Goal: Task Accomplishment & Management: Complete application form

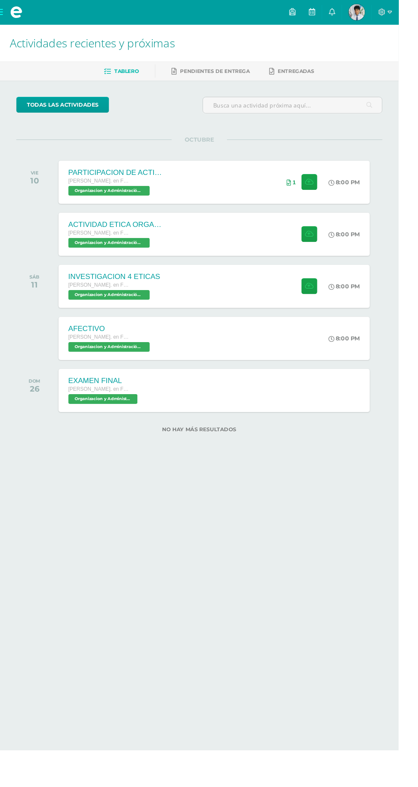
click at [261, 254] on div "ACTIVIDAD ETICA ORGANIZACIONAL Y RSE Quinto Bach. en Fin y Admon Sábado Organiz…" at bounding box center [224, 245] width 326 height 45
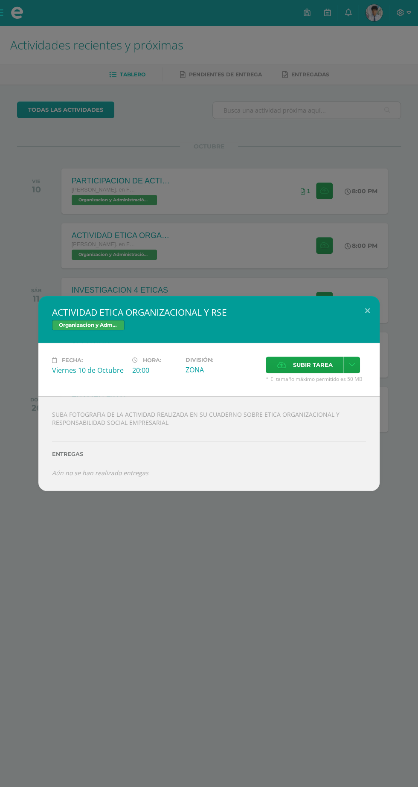
click at [318, 367] on span "Subir tarea" at bounding box center [312, 365] width 40 height 16
click at [0, 0] on input "Subir tarea" at bounding box center [0, 0] width 0 height 0
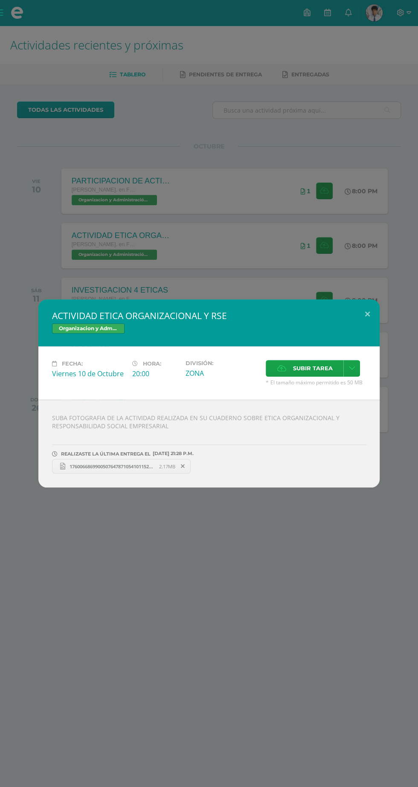
click at [319, 369] on span "Subir tarea" at bounding box center [312, 368] width 40 height 16
click at [0, 0] on input "Subir tarea" at bounding box center [0, 0] width 0 height 0
click at [373, 324] on button at bounding box center [367, 313] width 24 height 29
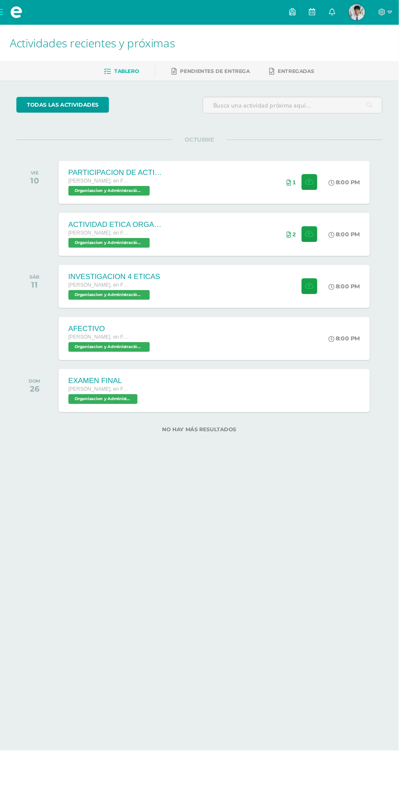
click at [272, 309] on div "INVESTIGACION 4 ETICAS Quinto Bach. en Fin y Admon Sábado Organizacion y Admini…" at bounding box center [224, 300] width 326 height 45
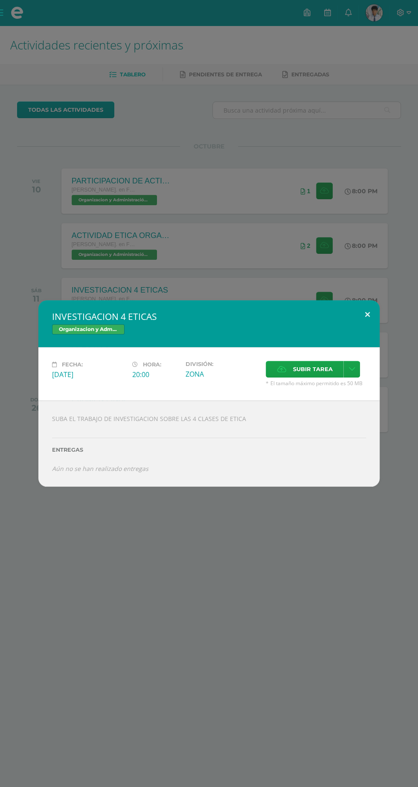
click at [367, 314] on button at bounding box center [367, 314] width 24 height 29
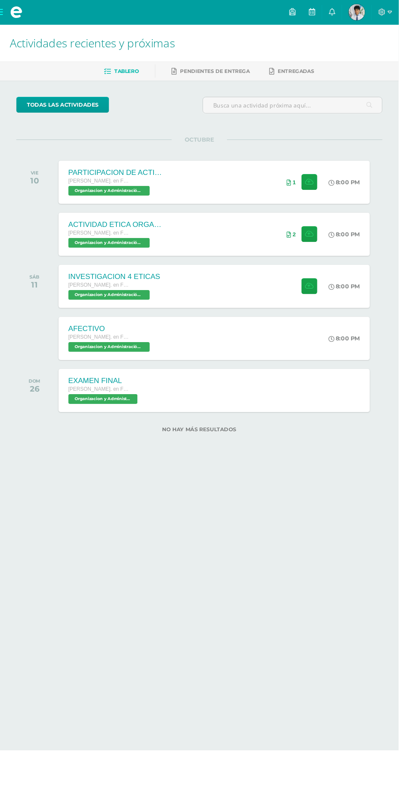
click at [315, 364] on div "AFECTIVO Quinto Bach. en Fin y Admon Sábado Organizacion y Administración 'A' 8…" at bounding box center [224, 354] width 326 height 45
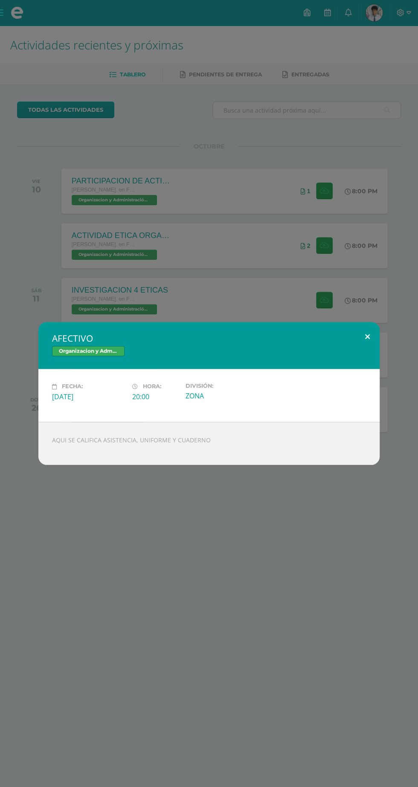
click at [367, 336] on button at bounding box center [367, 336] width 24 height 29
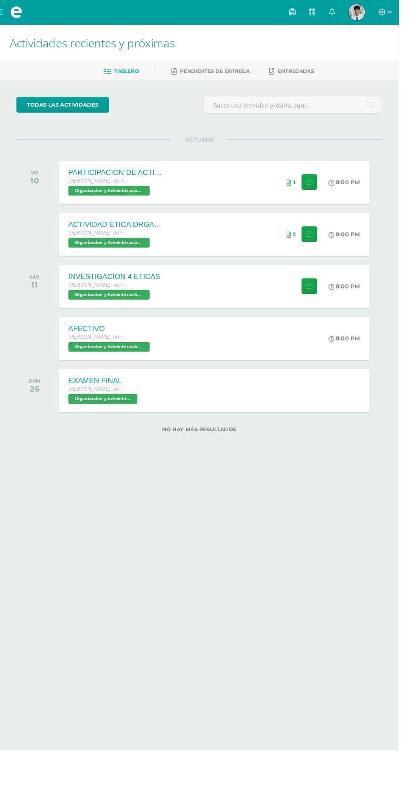
click at [332, 350] on div "AFECTIVO Quinto Bach. en Fin y Admon Sábado Organizacion y Administración 'A' 8…" at bounding box center [224, 354] width 326 height 45
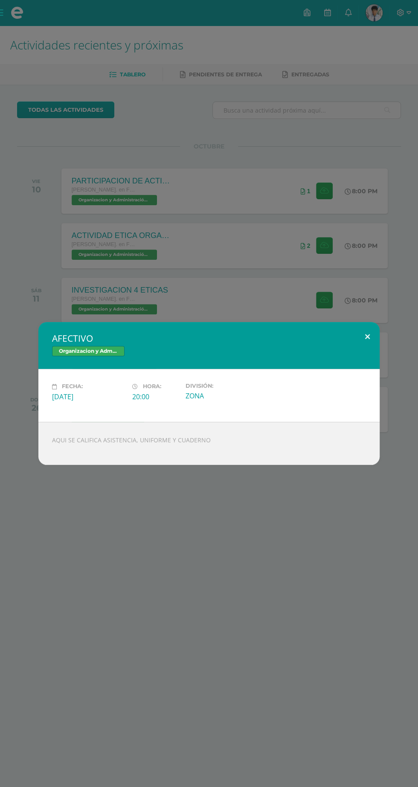
click at [362, 327] on button at bounding box center [367, 336] width 24 height 29
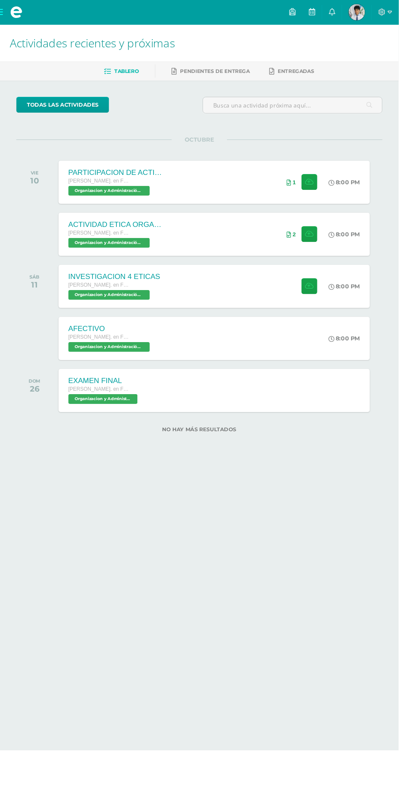
click at [307, 426] on div "EXAMEN FINAL Quinto Bach. en Fin y Admon Sábado Organizacion y Administración '…" at bounding box center [224, 409] width 326 height 45
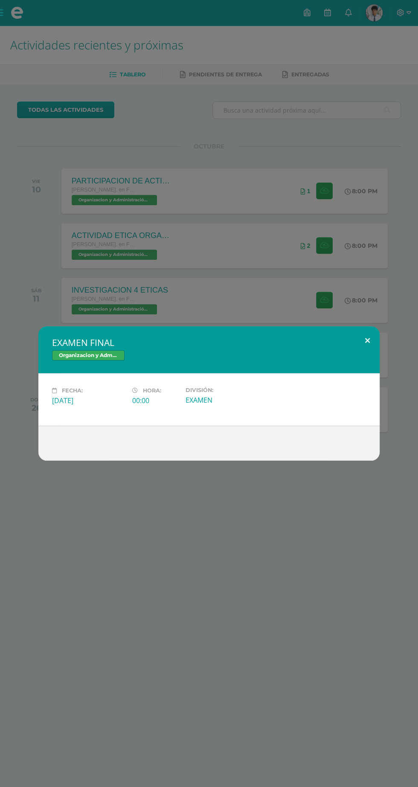
click at [367, 340] on button at bounding box center [367, 340] width 24 height 29
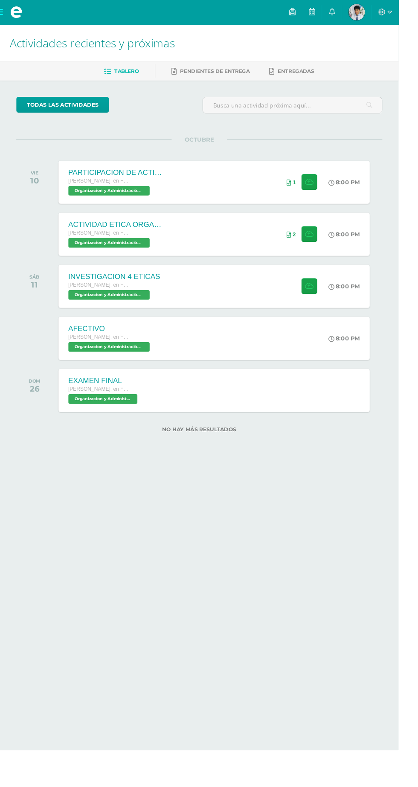
click at [228, 76] on span "Pendientes de entrega" at bounding box center [225, 74] width 73 height 6
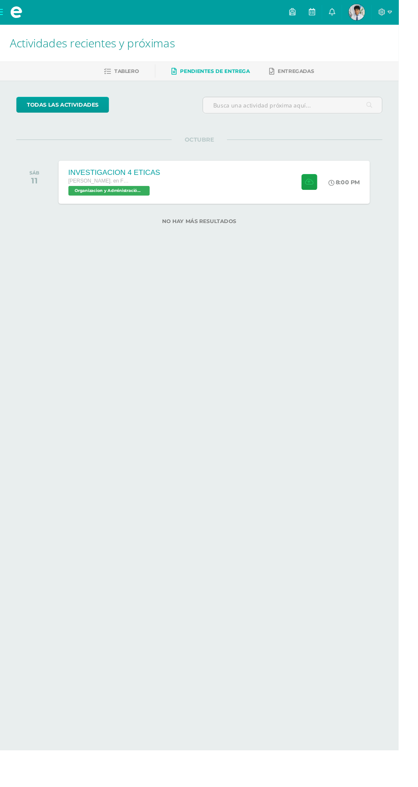
click at [260, 196] on div "INVESTIGACION 4 ETICAS Quinto Bach. en Fin y Admon Sábado Organizacion y Admini…" at bounding box center [224, 190] width 326 height 45
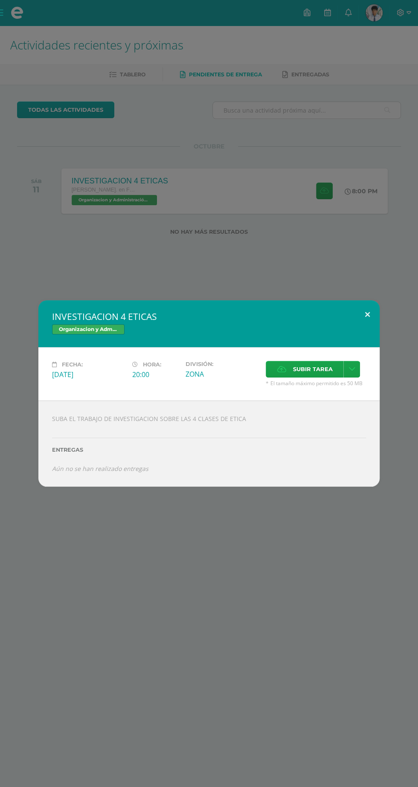
click at [367, 314] on button at bounding box center [367, 314] width 24 height 29
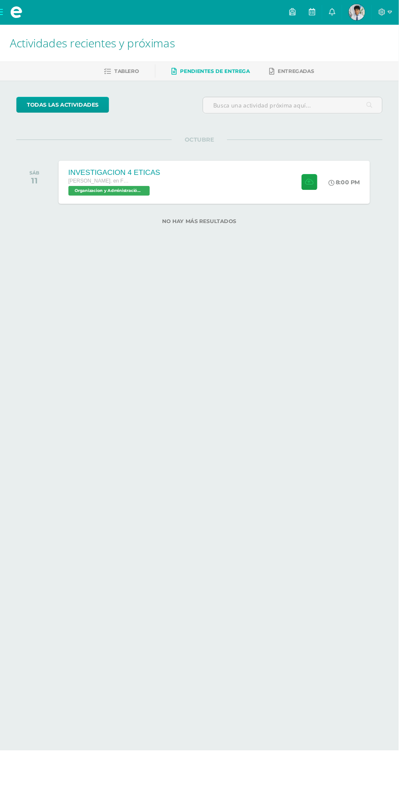
click at [14, 17] on span at bounding box center [17, 12] width 13 height 13
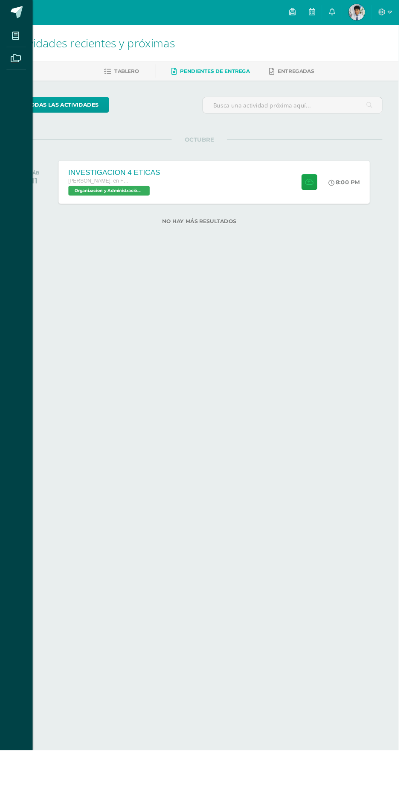
click at [16, 37] on icon at bounding box center [16, 37] width 8 height 9
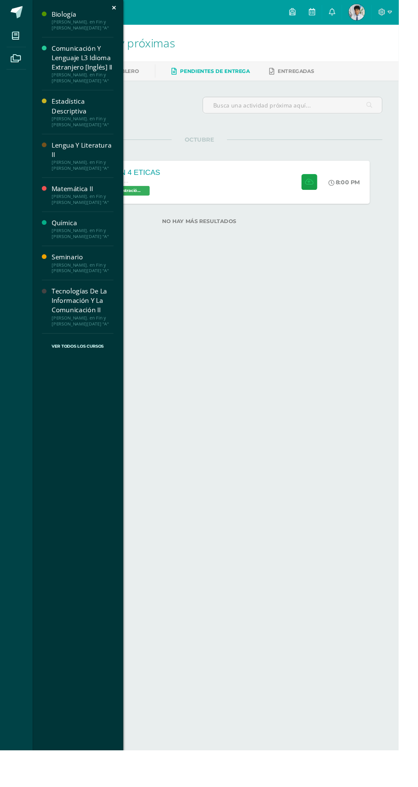
click at [61, 22] on div "[PERSON_NAME]. en Fin y [PERSON_NAME][DATE] "A"" at bounding box center [86, 26] width 65 height 12
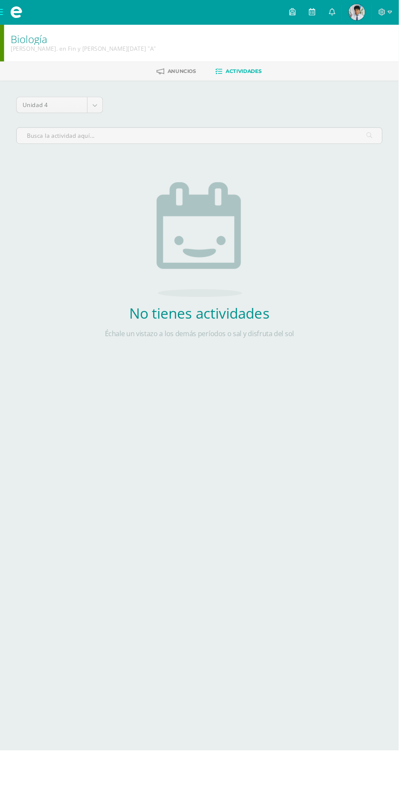
click at [195, 77] on span "Anuncios" at bounding box center [191, 74] width 30 height 6
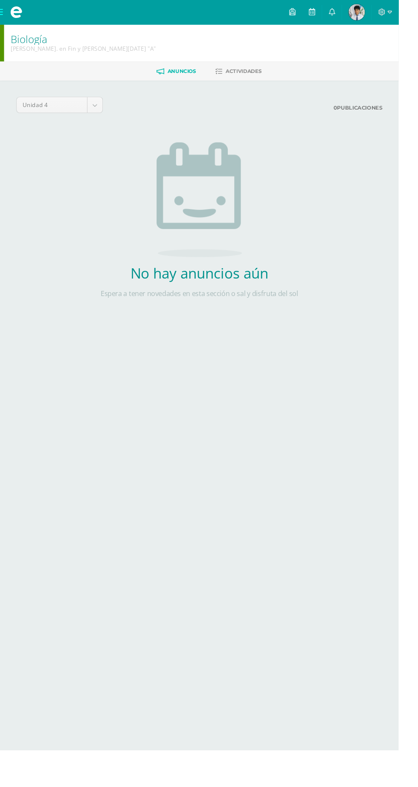
click at [3, 13] on span at bounding box center [17, 13] width 34 height 26
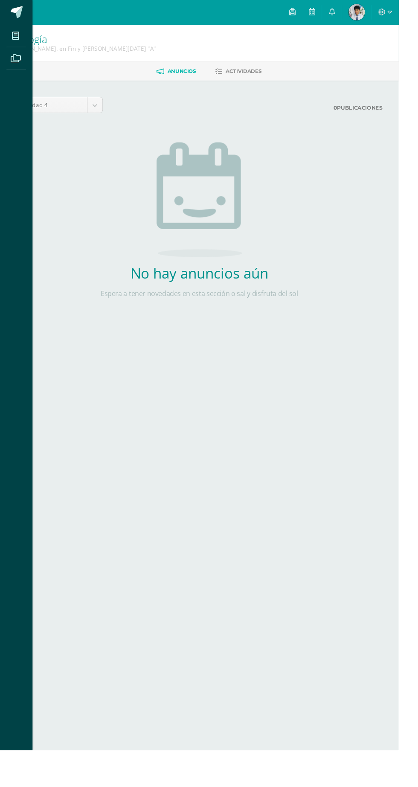
click at [11, 35] on span at bounding box center [16, 37] width 19 height 19
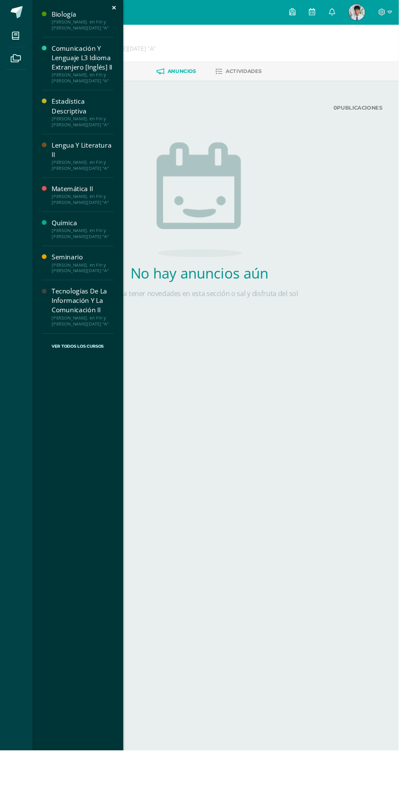
click at [59, 233] on div "Química" at bounding box center [86, 234] width 65 height 10
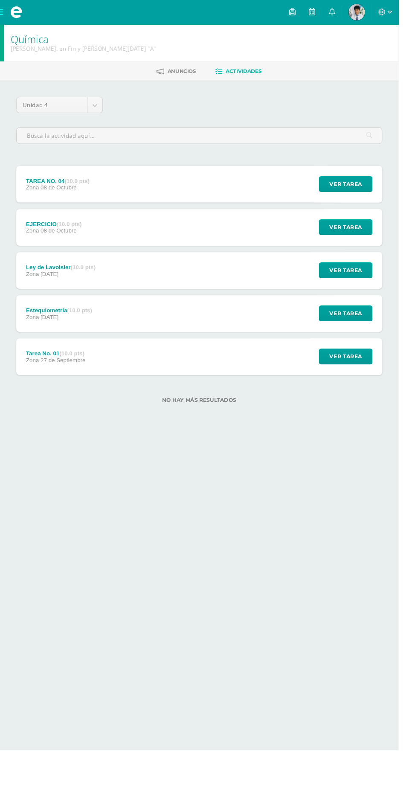
click at [304, 203] on div "TAREA NO. 04 (10.0 pts) Zona [DATE] Ver tarea TAREA NO. 04 Química Cargando con…" at bounding box center [209, 193] width 384 height 38
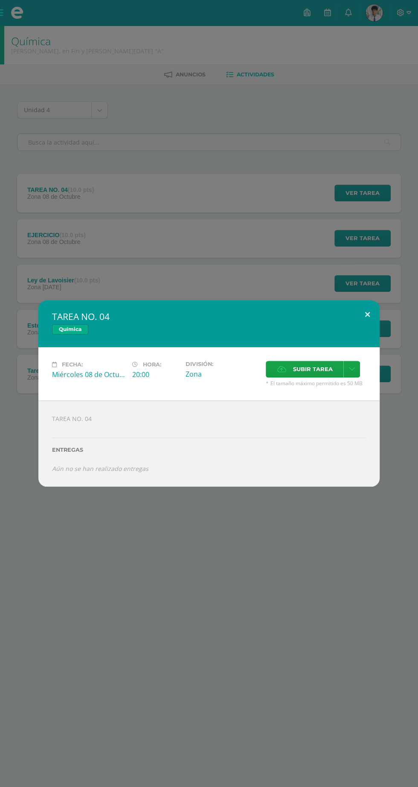
click at [367, 314] on button at bounding box center [367, 314] width 24 height 29
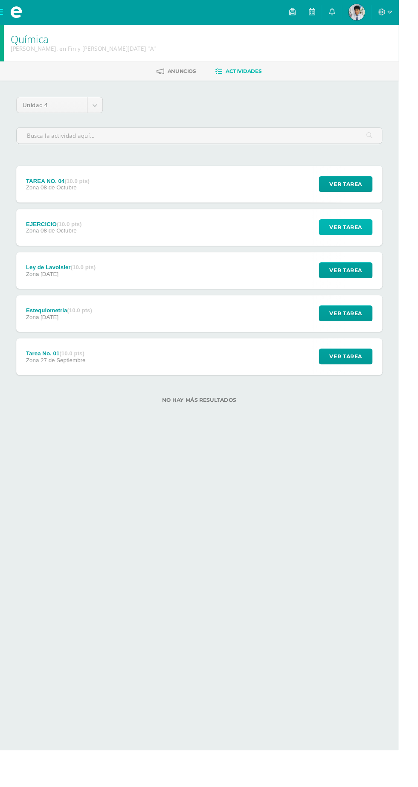
click at [376, 243] on span "Ver tarea" at bounding box center [362, 238] width 34 height 16
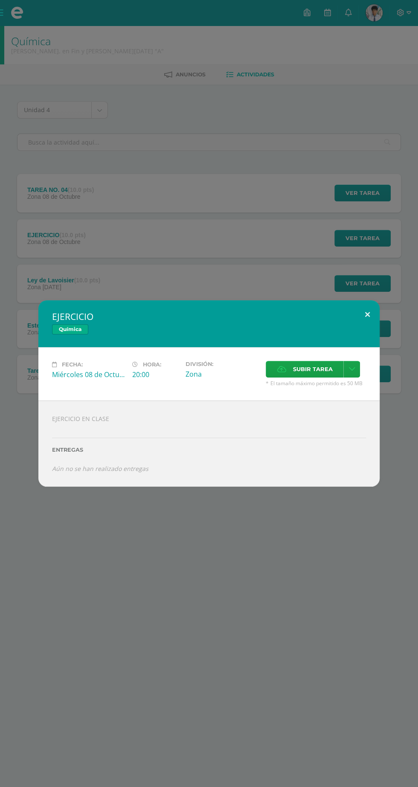
click at [367, 314] on button at bounding box center [367, 314] width 24 height 29
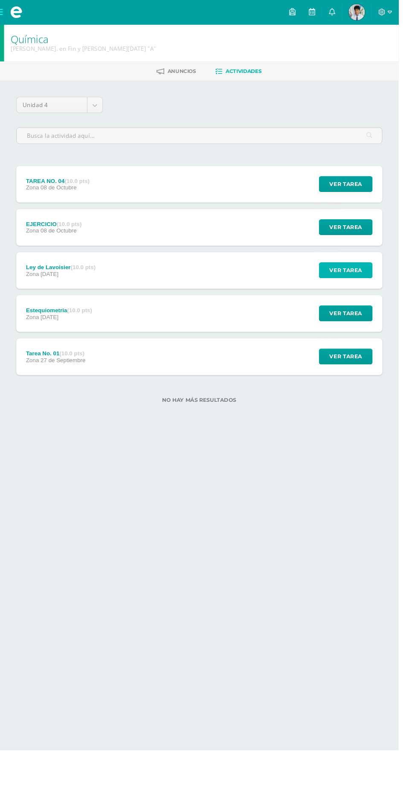
click at [384, 286] on button "Ver tarea" at bounding box center [362, 283] width 56 height 17
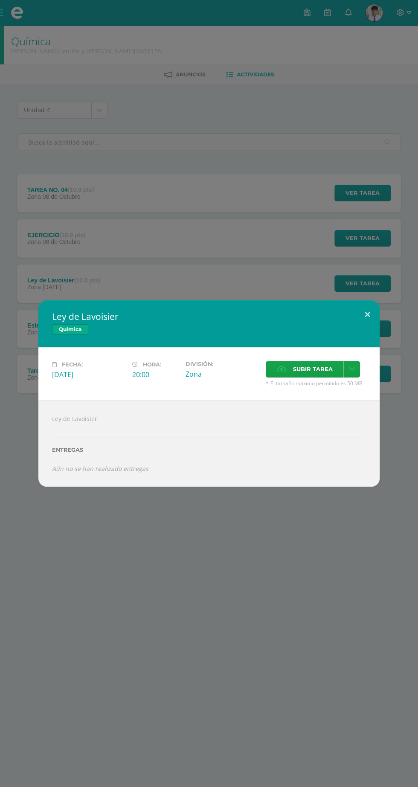
click at [367, 314] on button at bounding box center [367, 314] width 24 height 29
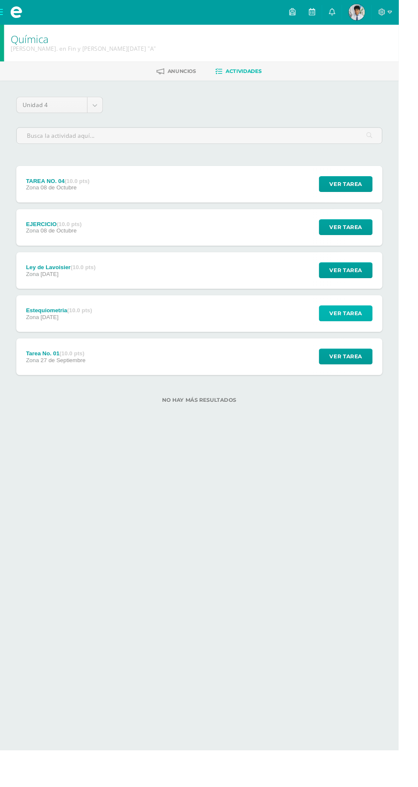
click at [380, 335] on button "Ver tarea" at bounding box center [362, 328] width 56 height 17
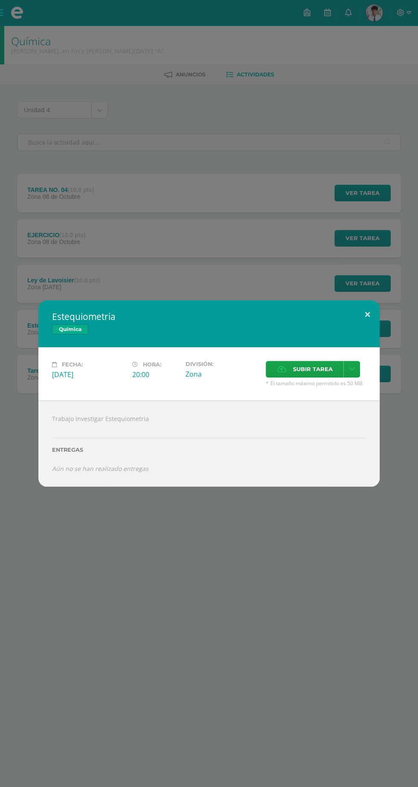
click at [368, 312] on button at bounding box center [367, 314] width 24 height 29
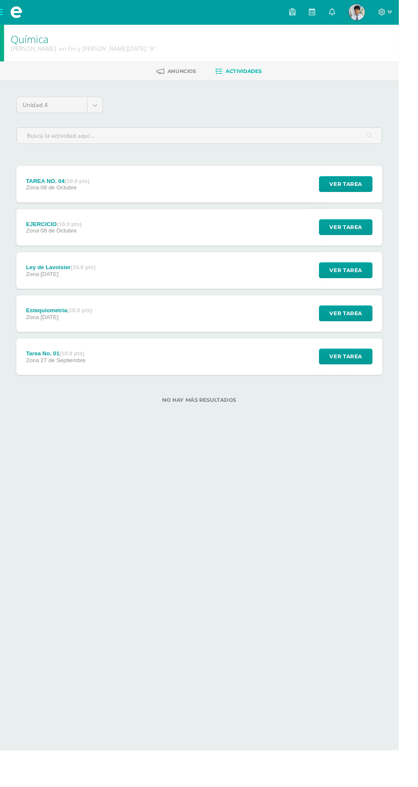
click at [317, 372] on div "Tarea No. 01 (10.0 pts) Zona 27 de Septiembre Ver tarea Tarea No. 01 Química Ca…" at bounding box center [209, 374] width 384 height 38
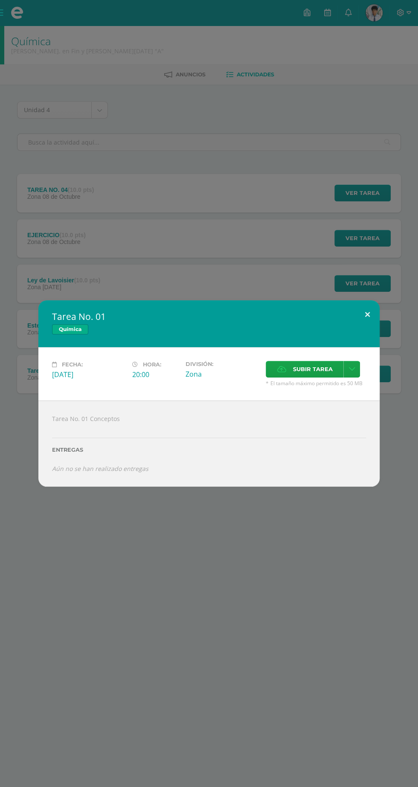
click at [377, 312] on button at bounding box center [367, 314] width 24 height 29
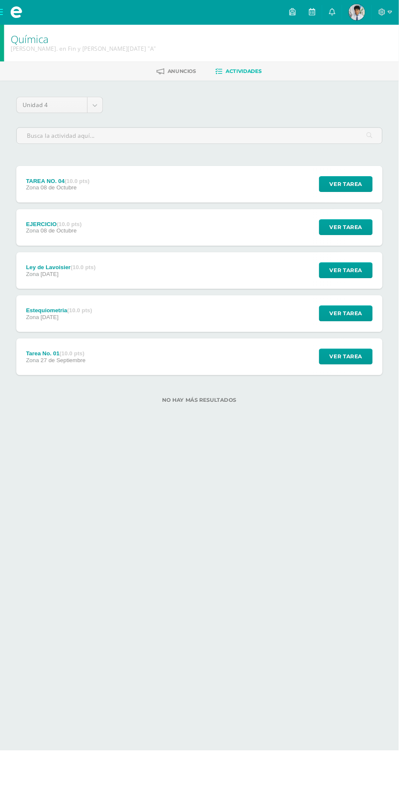
click at [320, 312] on div "Estequiometria (10.0 pts) Zona 04 de Octubre Ver tarea Estequiometria Química F…" at bounding box center [209, 329] width 384 height 38
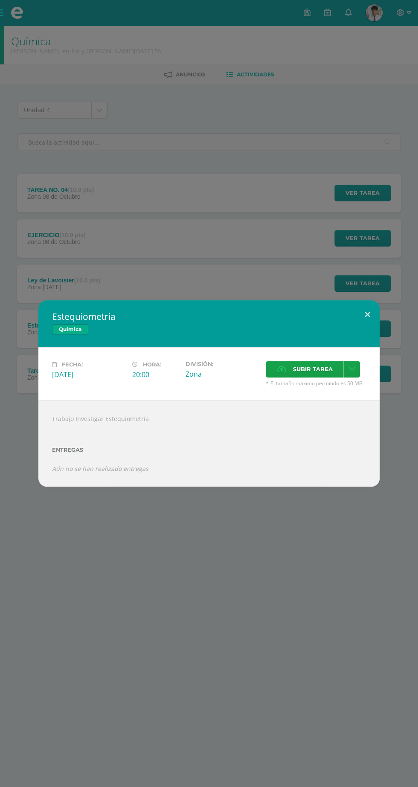
click at [375, 324] on button at bounding box center [367, 314] width 24 height 29
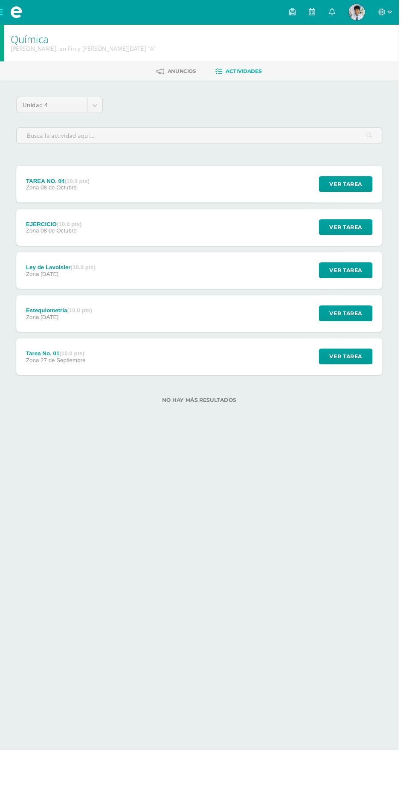
click at [305, 285] on div "Ley de Lavoisier (10.0 pts) Zona 04 de Octubre Ver tarea Ley de Lavoisier Quími…" at bounding box center [209, 283] width 384 height 38
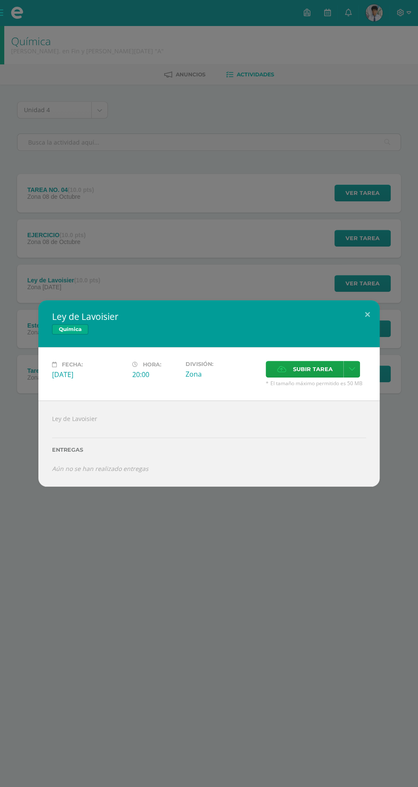
click at [318, 367] on span "Subir tarea" at bounding box center [312, 369] width 40 height 16
click at [0, 0] on input "Subir tarea" at bounding box center [0, 0] width 0 height 0
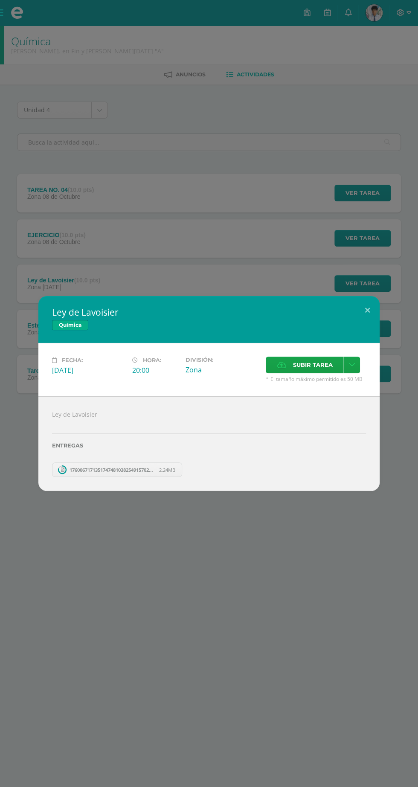
click at [321, 365] on span "Subir tarea" at bounding box center [312, 365] width 40 height 16
click at [0, 0] on input "Subir tarea" at bounding box center [0, 0] width 0 height 0
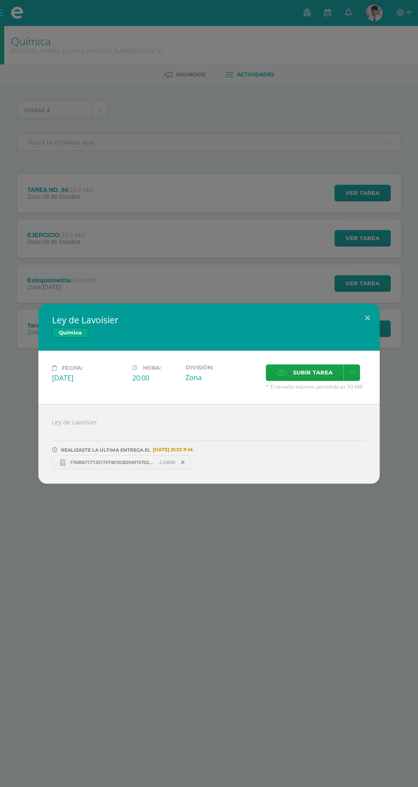
click at [316, 373] on span "Subir tarea" at bounding box center [312, 373] width 40 height 16
click at [0, 0] on input "Subir tarea" at bounding box center [0, 0] width 0 height 0
click at [313, 373] on span "Subir tarea" at bounding box center [312, 373] width 40 height 16
click at [0, 0] on input "Subir tarea" at bounding box center [0, 0] width 0 height 0
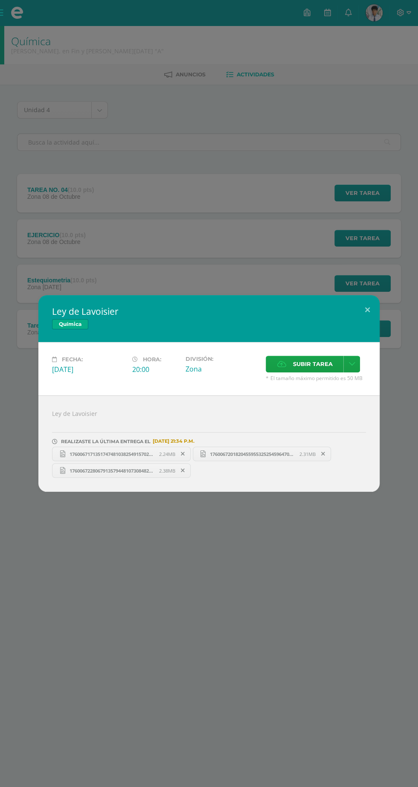
click at [319, 365] on span "Subir tarea" at bounding box center [312, 364] width 40 height 16
click at [0, 0] on input "Subir tarea" at bounding box center [0, 0] width 0 height 0
click at [317, 366] on span "Subir tarea" at bounding box center [312, 364] width 40 height 16
click at [0, 0] on input "Subir tarea" at bounding box center [0, 0] width 0 height 0
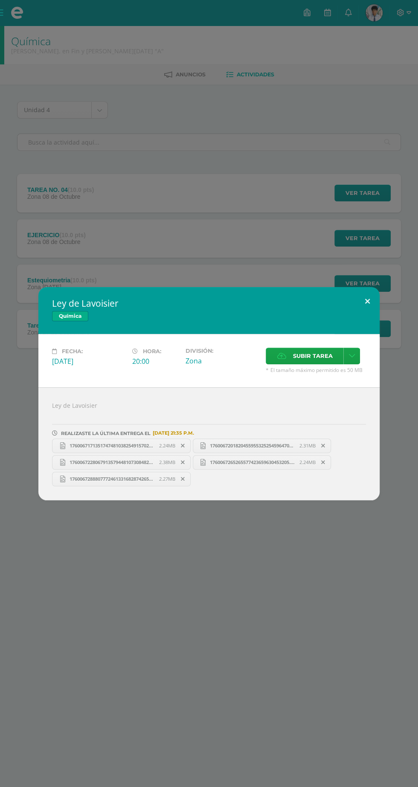
click at [367, 302] on button at bounding box center [367, 301] width 24 height 29
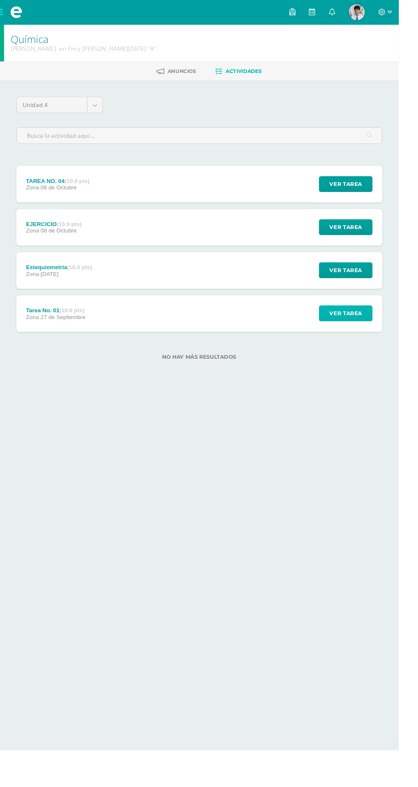
click at [373, 333] on span "Ver tarea" at bounding box center [362, 329] width 34 height 16
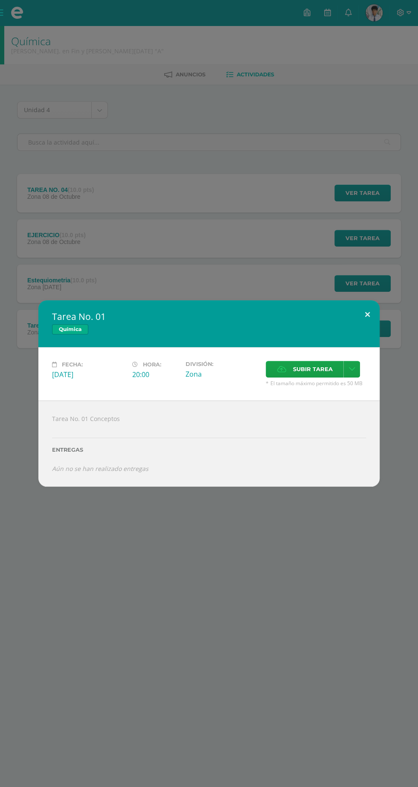
click at [367, 314] on button at bounding box center [367, 314] width 24 height 29
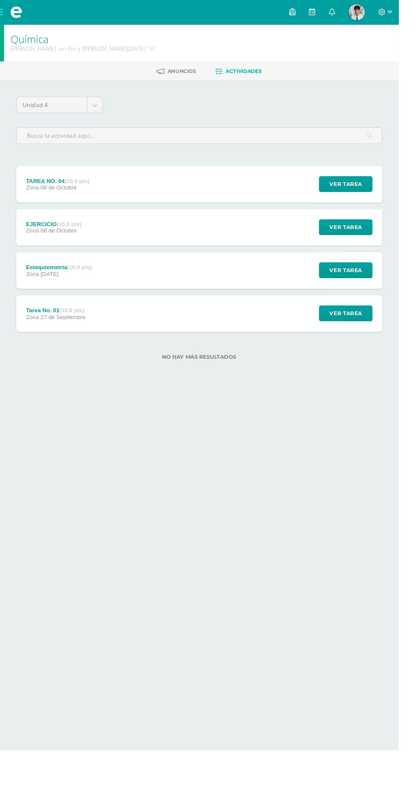
click at [398, 199] on div "Ver tarea" at bounding box center [360, 193] width 79 height 38
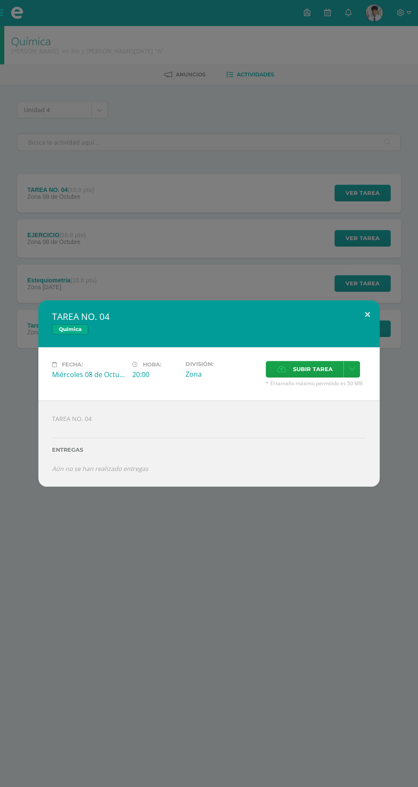
click at [365, 318] on button at bounding box center [367, 314] width 24 height 29
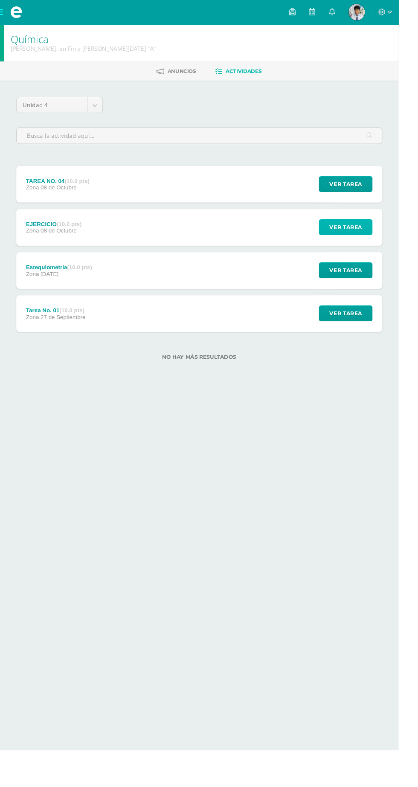
click at [368, 237] on span "Ver tarea" at bounding box center [362, 238] width 34 height 16
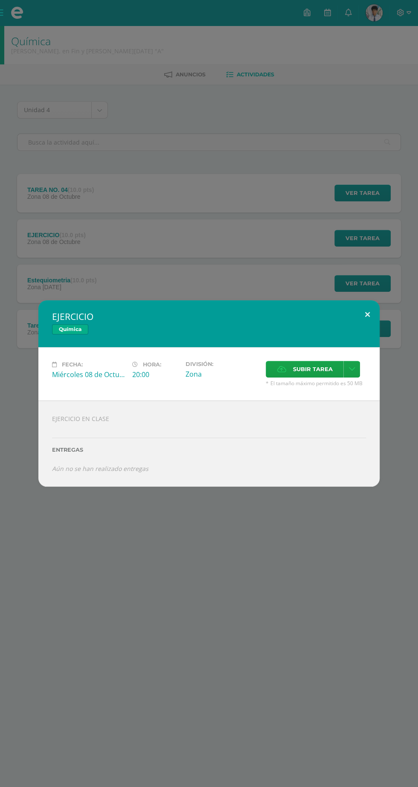
click at [367, 314] on button at bounding box center [367, 314] width 24 height 29
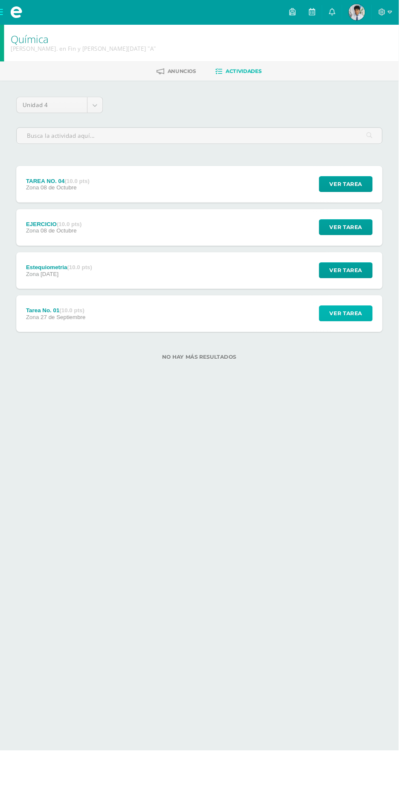
click at [388, 336] on button "Ver tarea" at bounding box center [362, 328] width 56 height 17
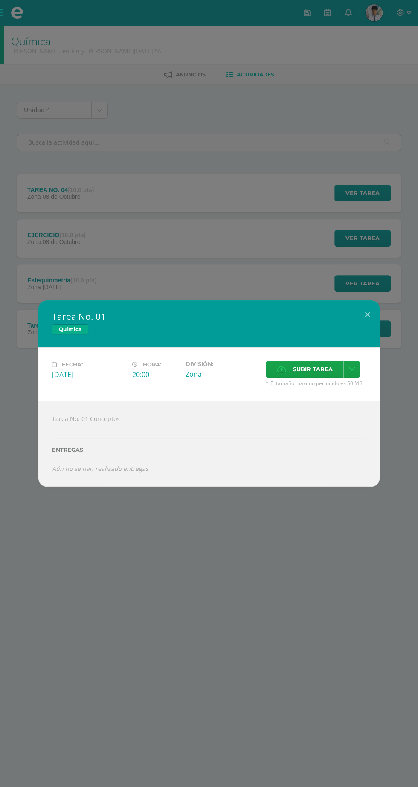
click at [325, 371] on span "Subir tarea" at bounding box center [312, 369] width 40 height 16
click at [0, 0] on input "Subir tarea" at bounding box center [0, 0] width 0 height 0
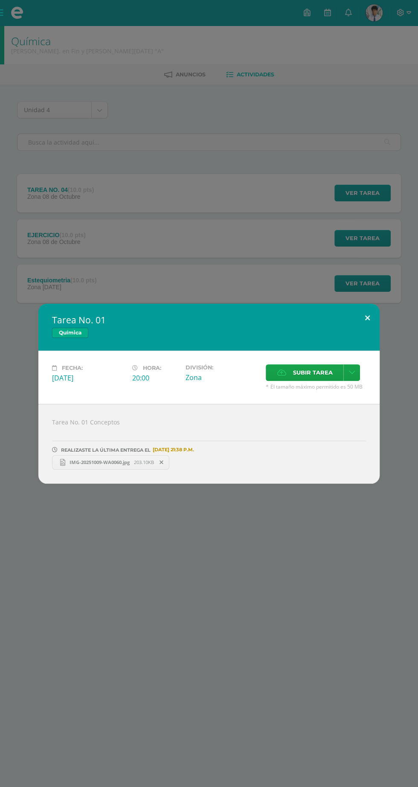
click at [367, 318] on button at bounding box center [367, 318] width 24 height 29
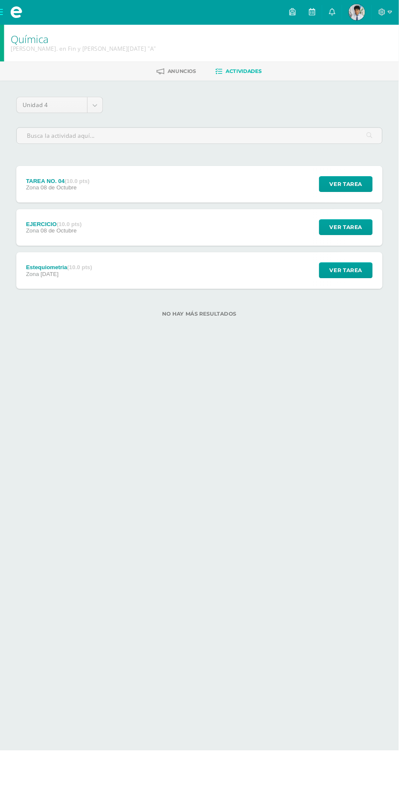
click at [326, 196] on div "Ver tarea" at bounding box center [360, 193] width 79 height 38
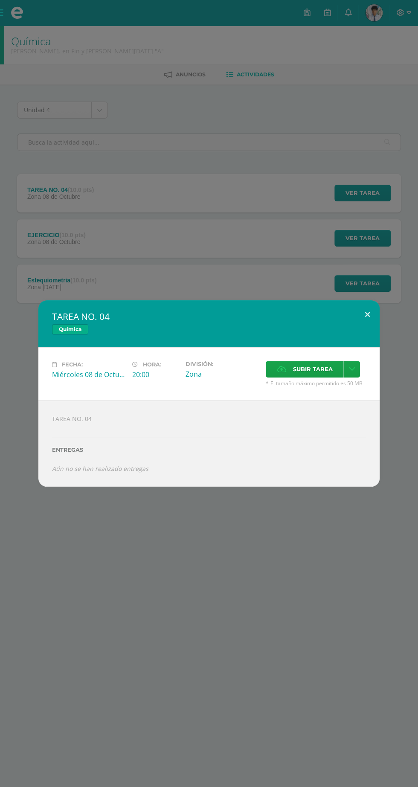
click at [366, 313] on button at bounding box center [367, 314] width 24 height 29
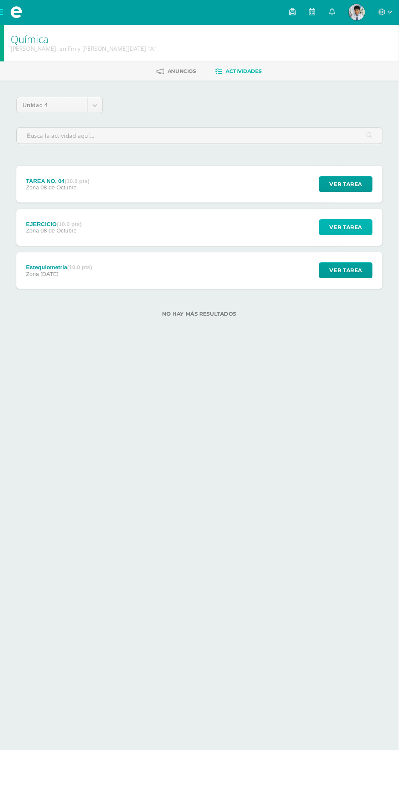
click at [337, 237] on button "Ver tarea" at bounding box center [362, 238] width 56 height 17
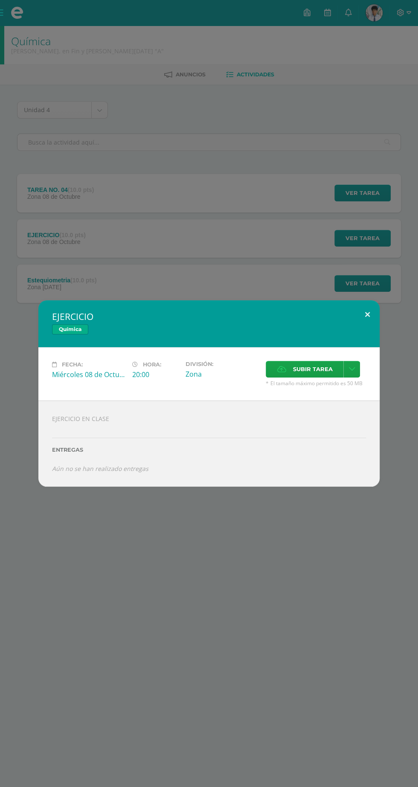
click at [364, 323] on button at bounding box center [367, 314] width 24 height 29
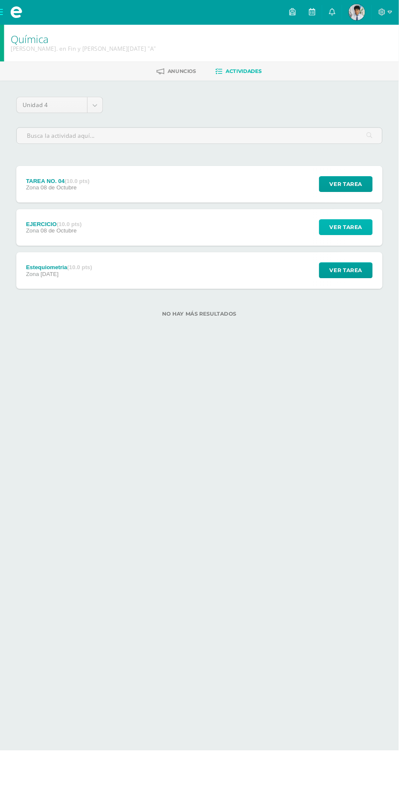
click at [340, 237] on button "Ver tarea" at bounding box center [362, 238] width 56 height 17
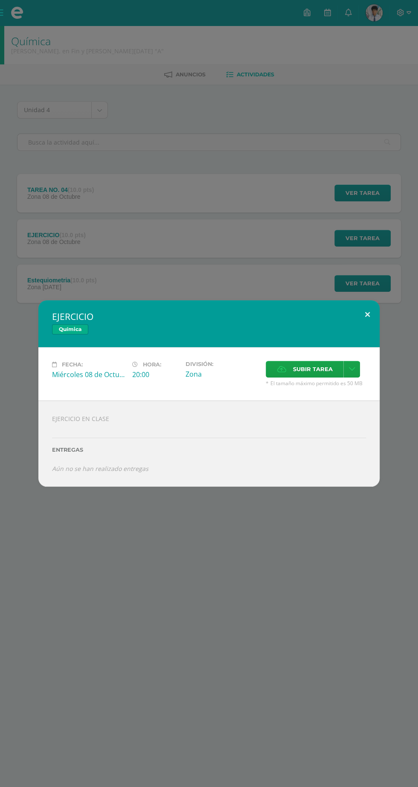
click at [367, 314] on button at bounding box center [367, 314] width 24 height 29
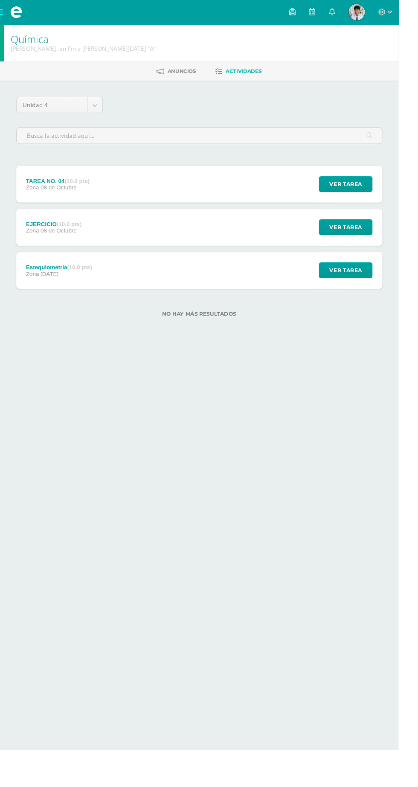
click at [300, 181] on div "TAREA NO. 04 (10.0 pts) Zona 08 de Octubre Ver tarea TAREA NO. 04 Química Fecha…" at bounding box center [209, 193] width 384 height 38
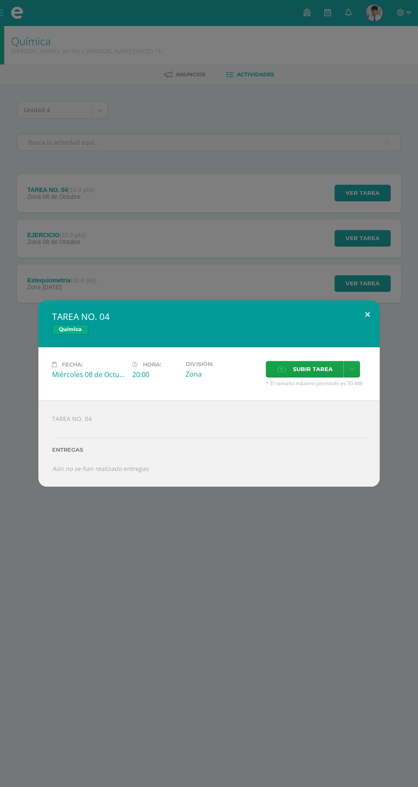
click at [367, 314] on button at bounding box center [367, 314] width 24 height 29
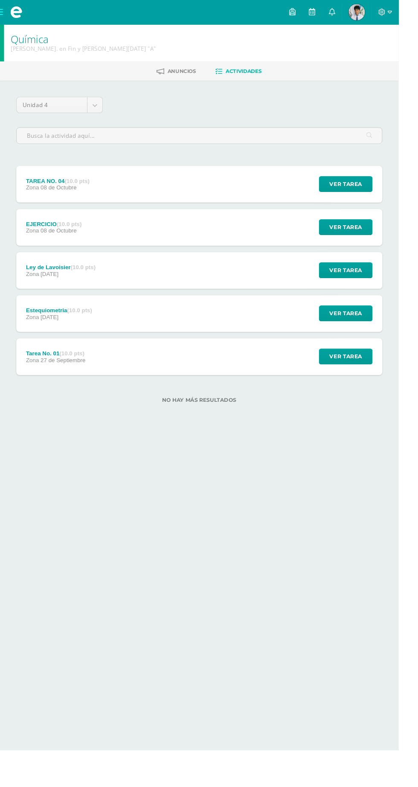
click at [36, 371] on div "Tarea No. 01 (10.0 pts)" at bounding box center [58, 370] width 62 height 7
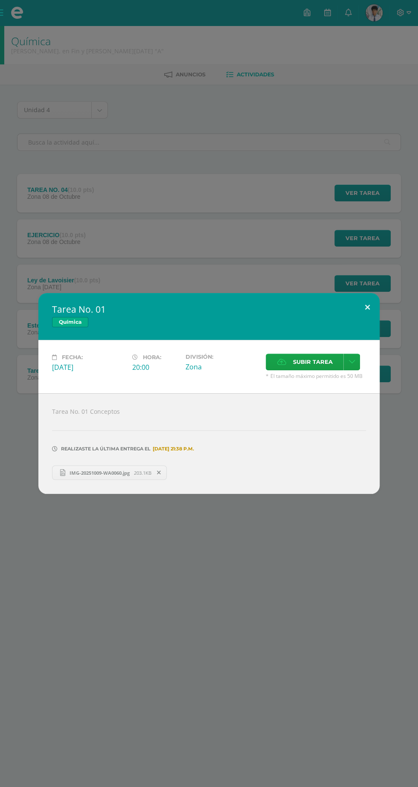
click at [368, 309] on button at bounding box center [367, 307] width 24 height 29
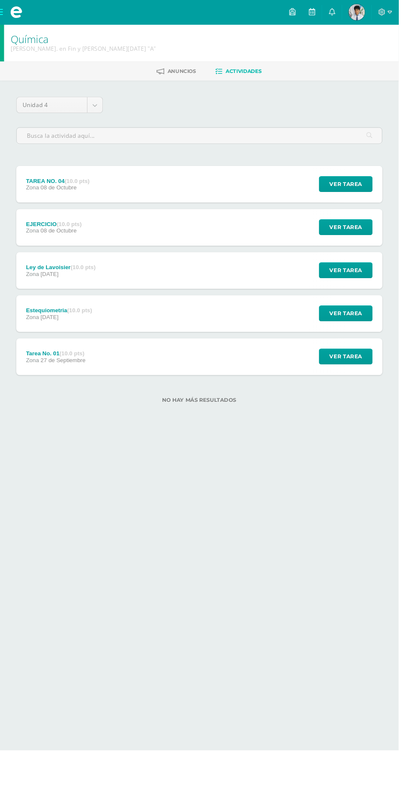
click at [316, 310] on div "Estequiometria (10.0 pts) Zona [DATE] Ver tarea Estequiometria Química Cargando…" at bounding box center [209, 329] width 384 height 38
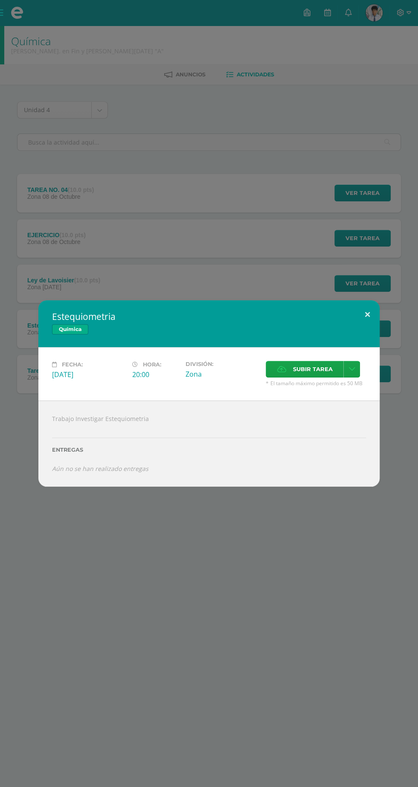
click at [367, 314] on button at bounding box center [367, 314] width 24 height 29
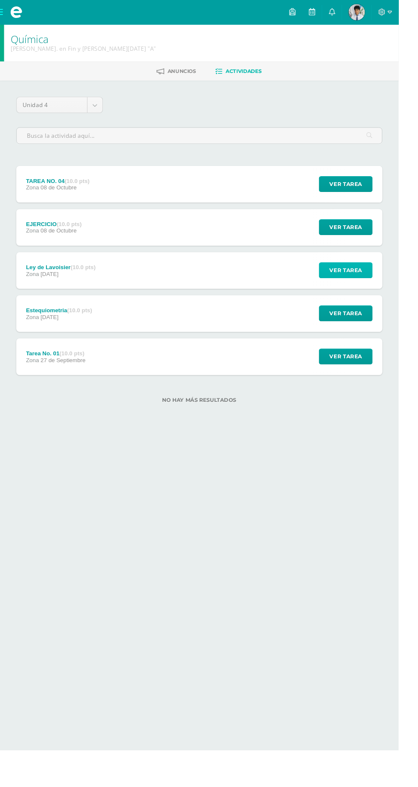
click at [376, 289] on span "Ver tarea" at bounding box center [362, 283] width 34 height 16
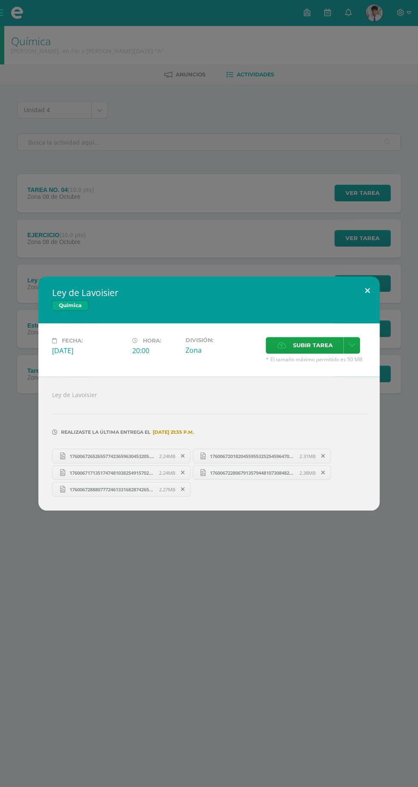
click at [369, 293] on button at bounding box center [367, 290] width 24 height 29
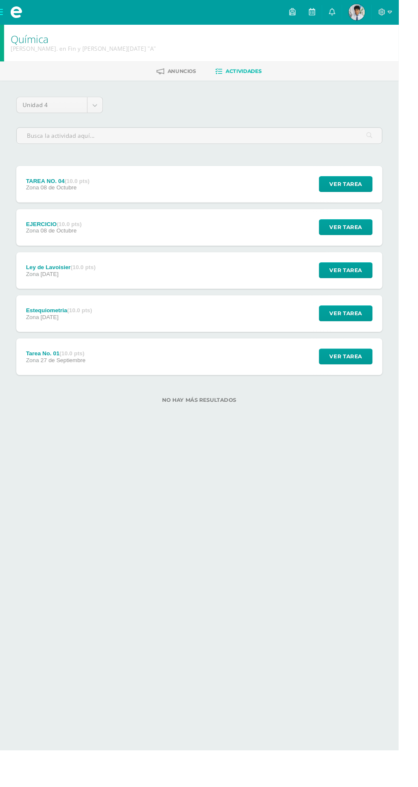
click at [12, 9] on span at bounding box center [17, 12] width 13 height 13
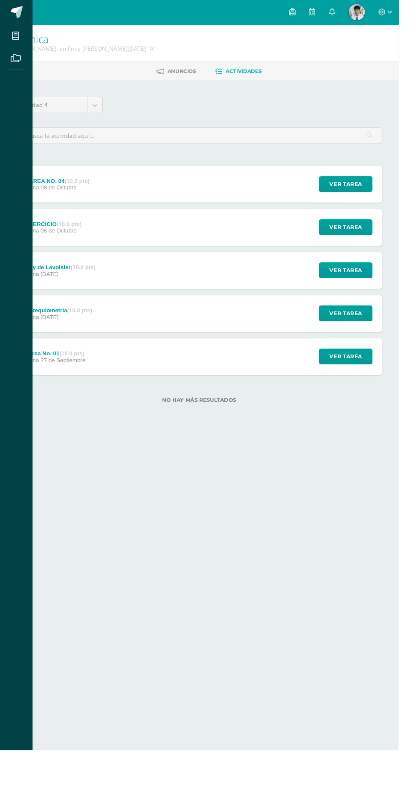
click at [20, 36] on icon at bounding box center [16, 37] width 8 height 9
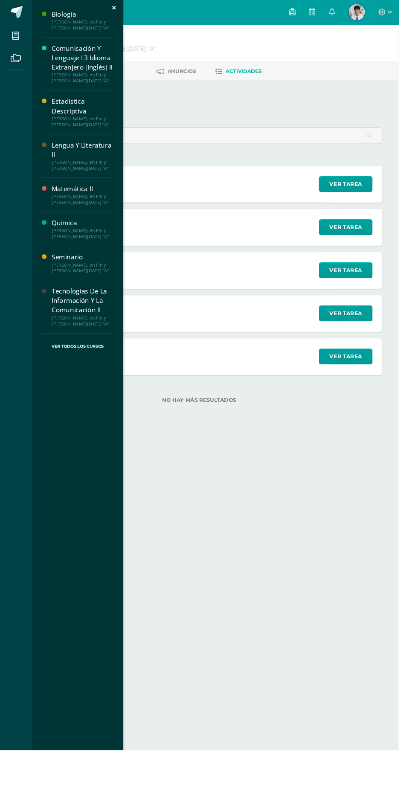
click at [102, 69] on div "Comunicación Y Lenguaje L3 Idioma Extranjero [Inglés] II" at bounding box center [86, 60] width 65 height 29
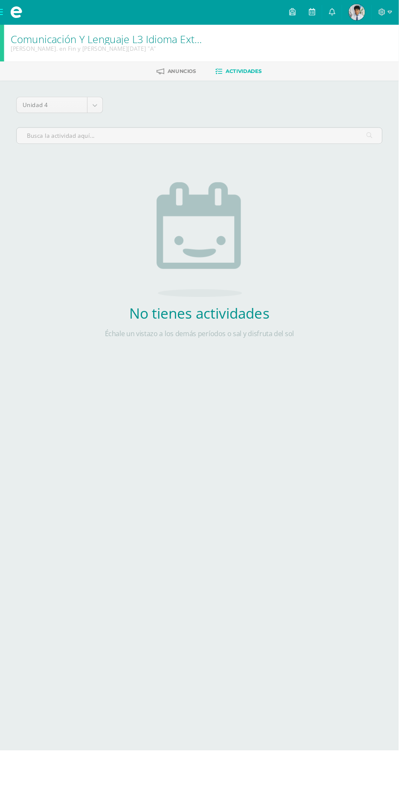
click at [2, 12] on span at bounding box center [17, 13] width 34 height 26
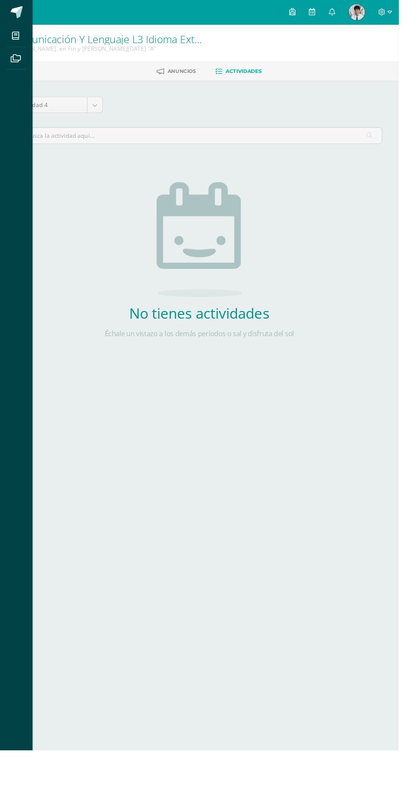
click at [11, 38] on span at bounding box center [16, 37] width 19 height 19
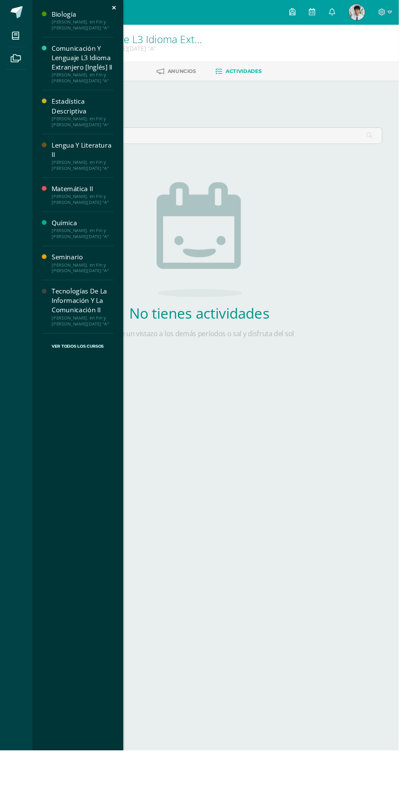
click at [39, 329] on div "Biología [PERSON_NAME]. en Fin y [PERSON_NAME][DATE] "A" Comunicación Y Lenguaj…" at bounding box center [82, 396] width 96 height 793
click at [72, 333] on div "[PERSON_NAME]. en Fin y [PERSON_NAME][DATE] "A"" at bounding box center [86, 336] width 65 height 12
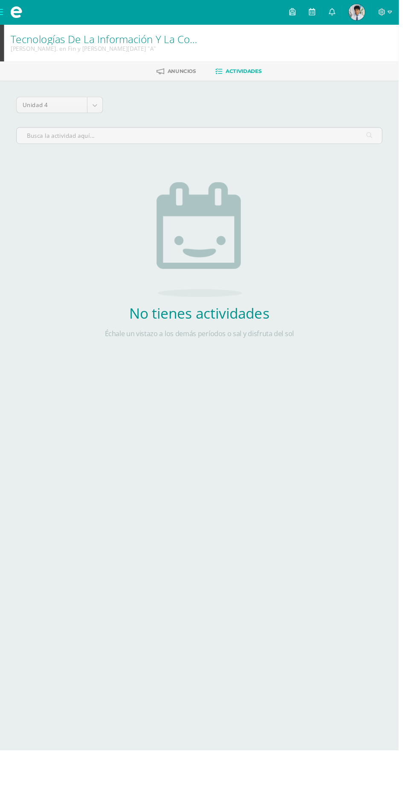
click at [3, 16] on span at bounding box center [17, 13] width 34 height 26
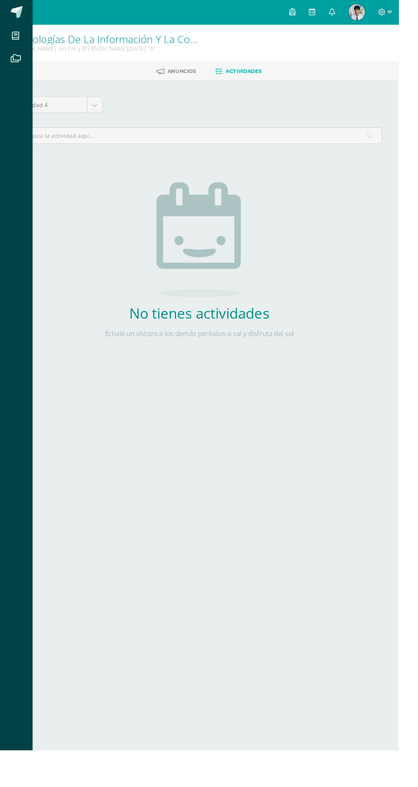
click at [15, 37] on icon at bounding box center [16, 37] width 8 height 9
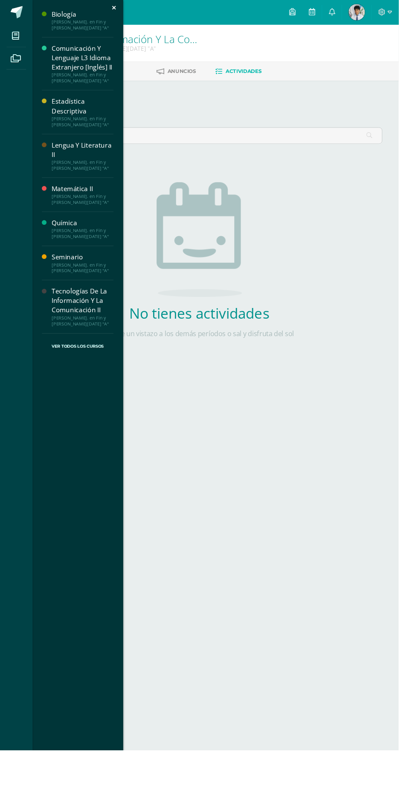
click at [62, 111] on div "Estadística Descriptiva" at bounding box center [86, 111] width 65 height 20
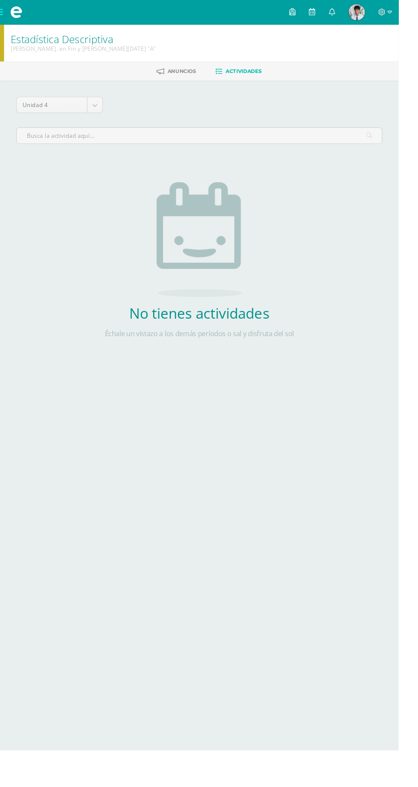
click at [7, 21] on span at bounding box center [17, 13] width 34 height 26
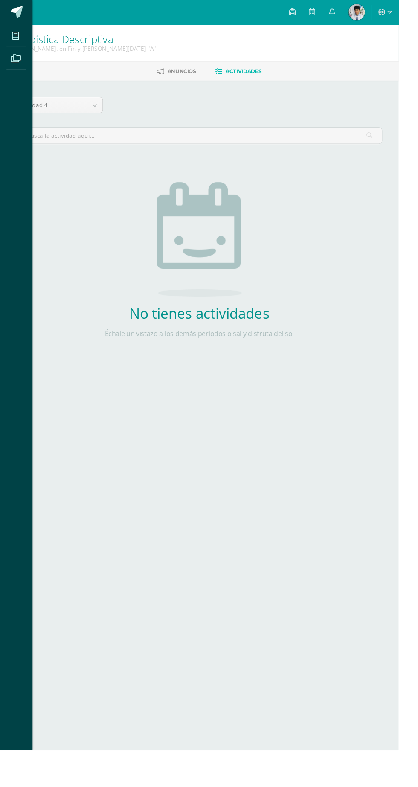
click at [11, 35] on span at bounding box center [16, 37] width 19 height 19
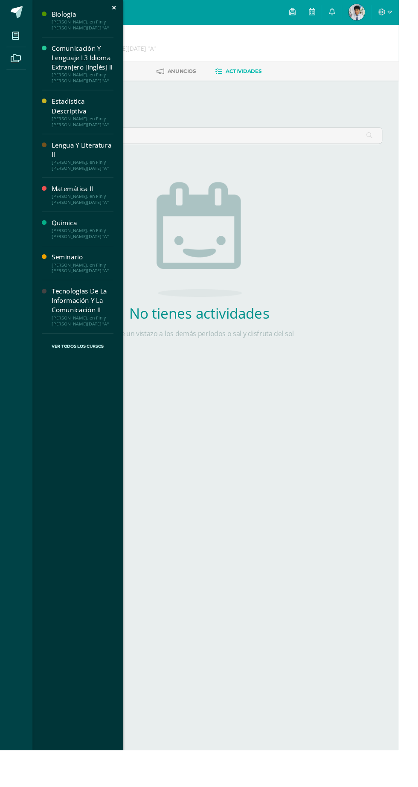
click at [46, 350] on link "Ver Todos los Cursos" at bounding box center [81, 363] width 75 height 27
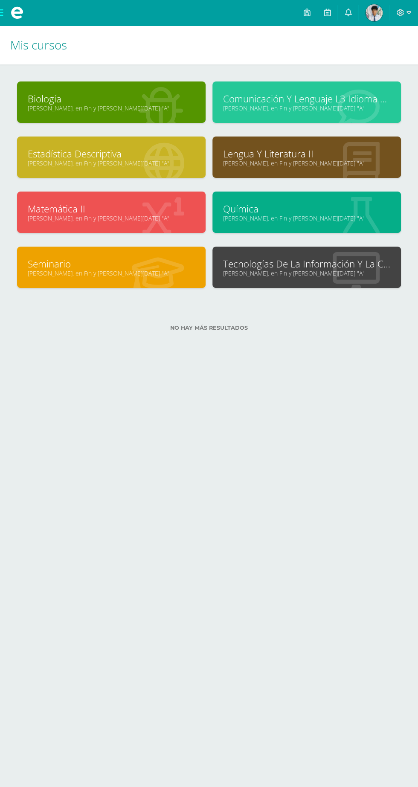
click at [319, 107] on link "[PERSON_NAME]. en Fin y [PERSON_NAME][DATE] "A"" at bounding box center [306, 108] width 167 height 8
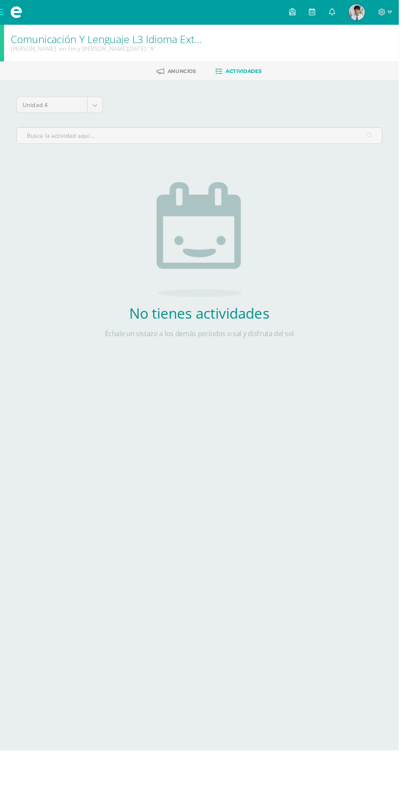
click at [14, 11] on span at bounding box center [17, 12] width 13 height 13
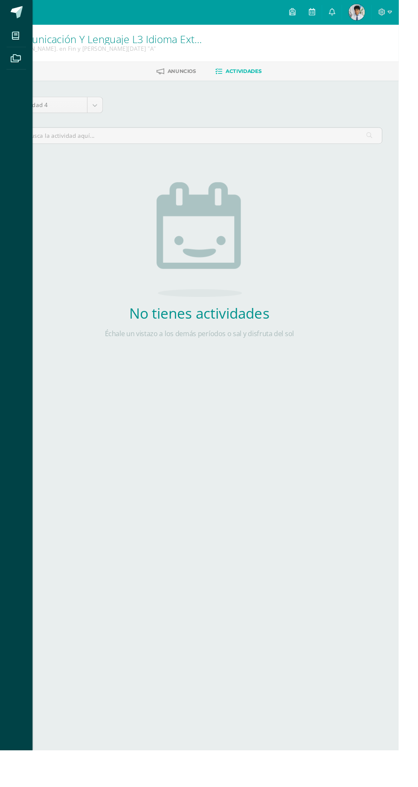
click at [9, 14] on link at bounding box center [17, 13] width 34 height 26
